Goal: Task Accomplishment & Management: Complete application form

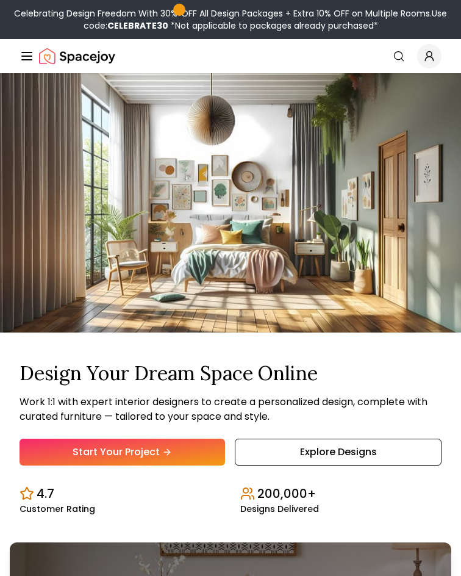
click at [0, 0] on link "Start Your Project" at bounding box center [0, 0] width 0 height 0
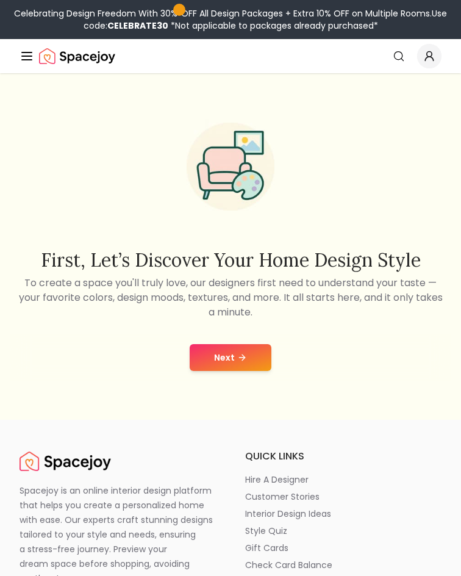
click at [257, 371] on button "Next" at bounding box center [231, 357] width 82 height 27
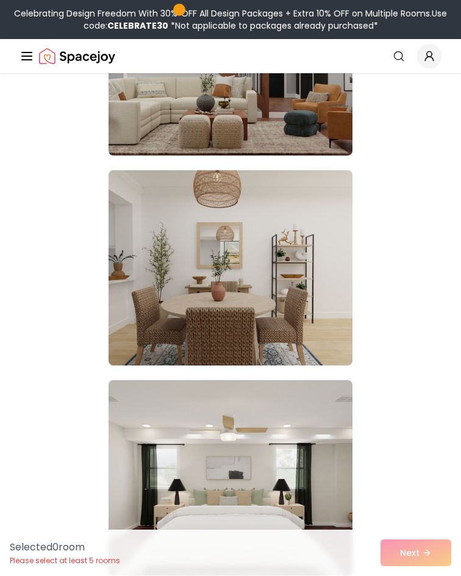
scroll to position [305, 0]
